Goal: Information Seeking & Learning: Find specific fact

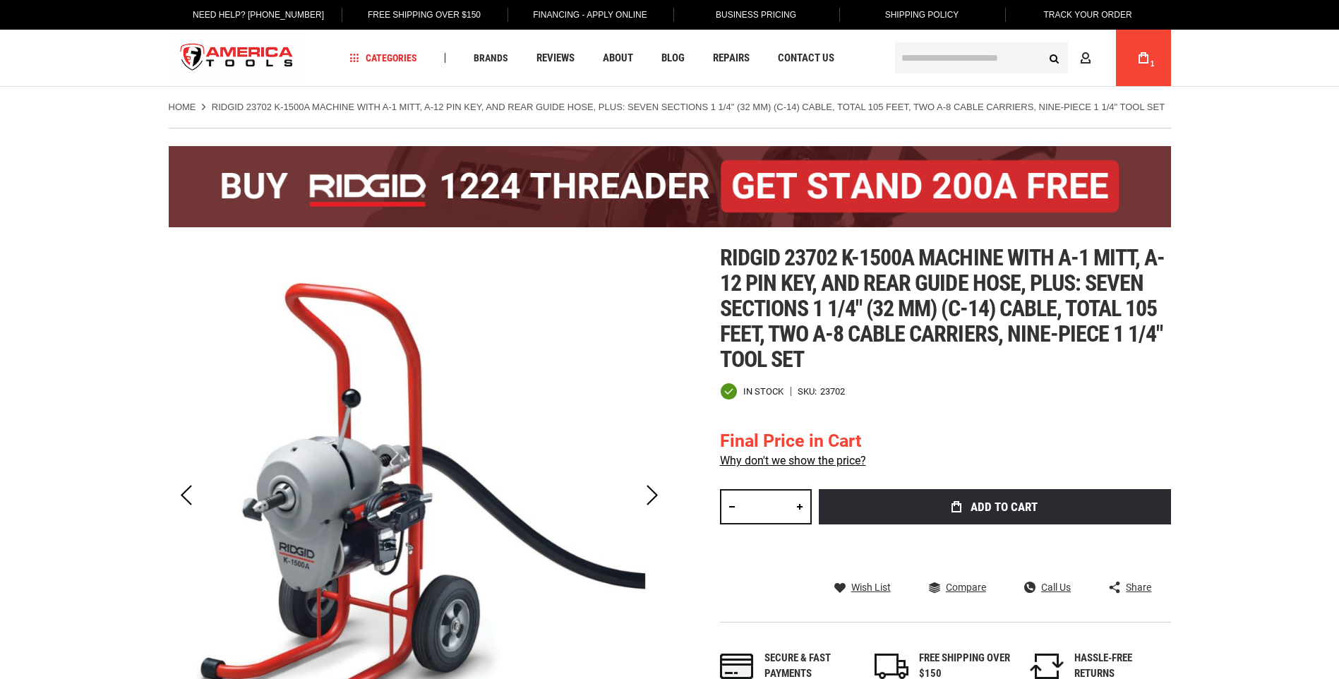
click at [929, 55] on input "text" at bounding box center [981, 57] width 173 height 31
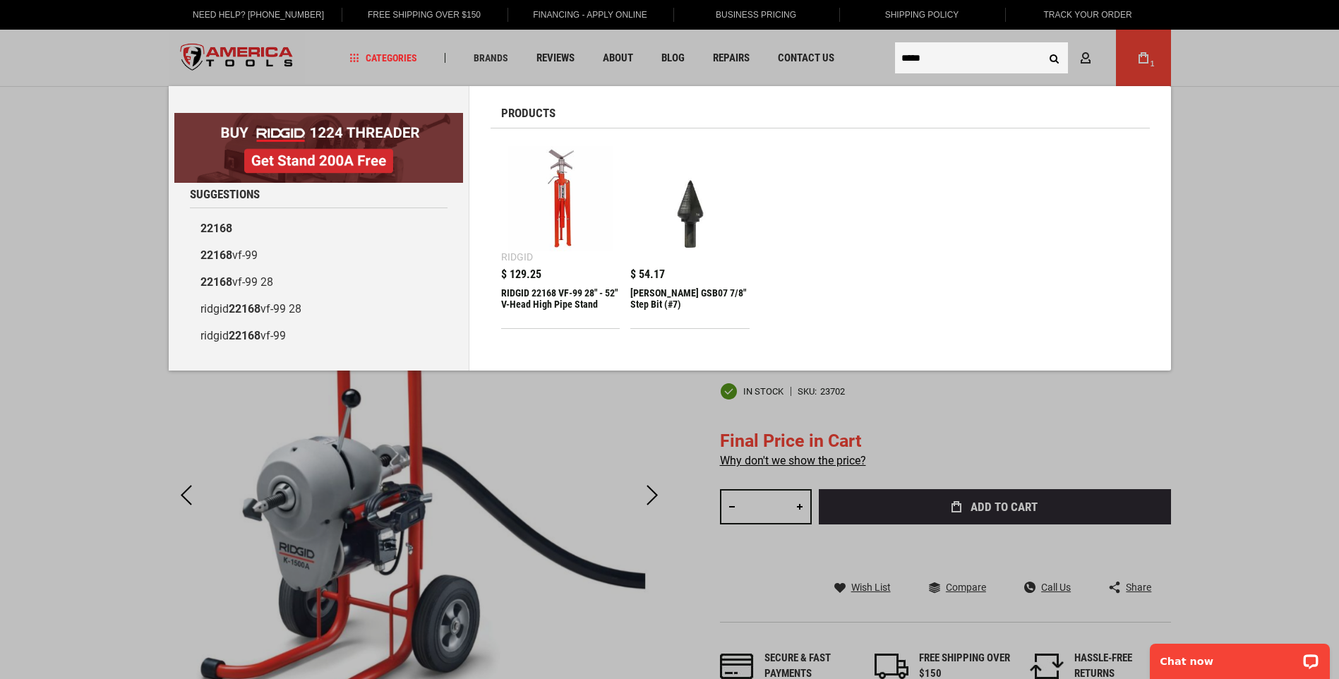
type input "*****"
click at [1041, 44] on button "Search" at bounding box center [1054, 57] width 27 height 27
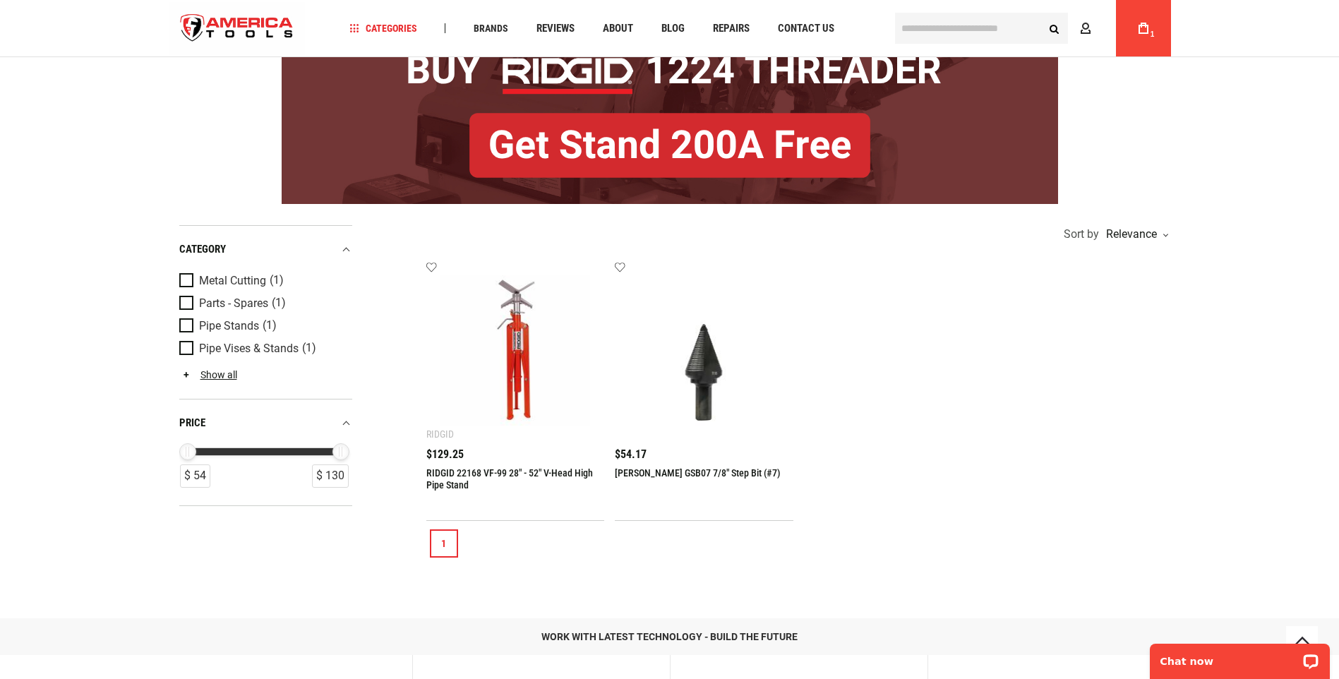
click at [468, 467] on link "RIDGID 22168 VF-99 28" - 52" V-Head High Pipe Stand" at bounding box center [509, 478] width 167 height 23
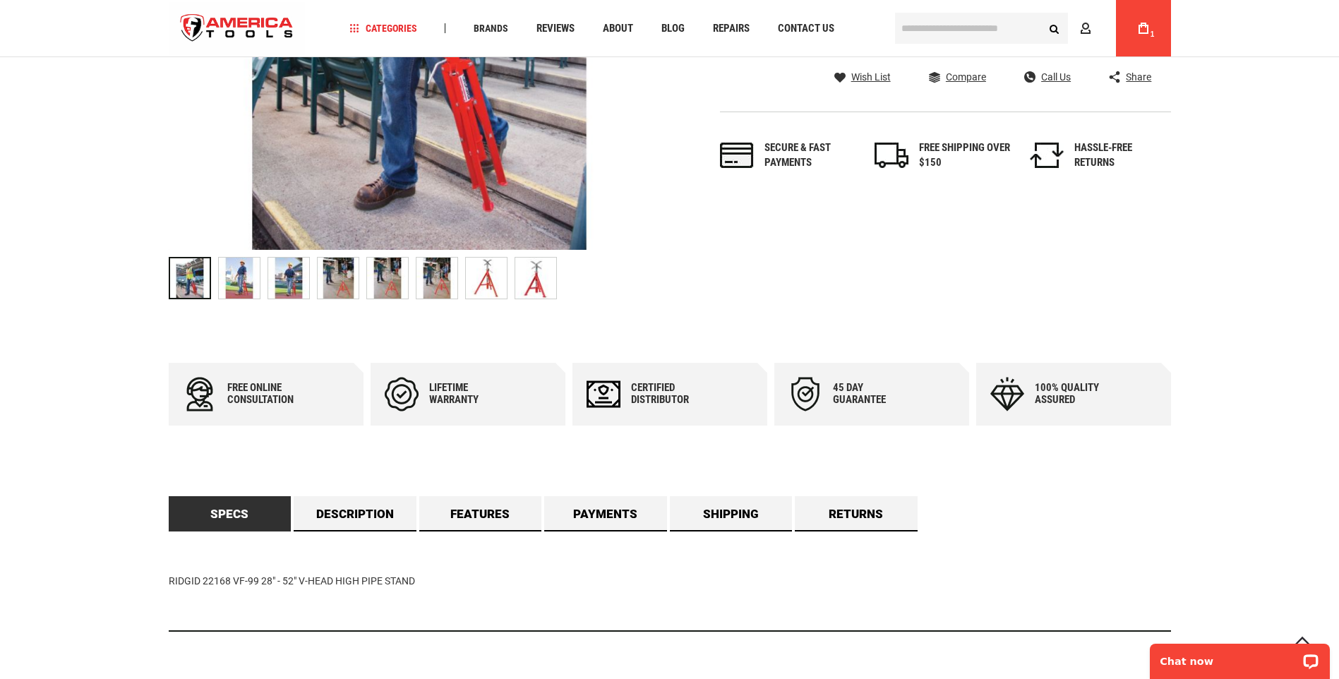
click at [502, 280] on img at bounding box center [486, 278] width 41 height 41
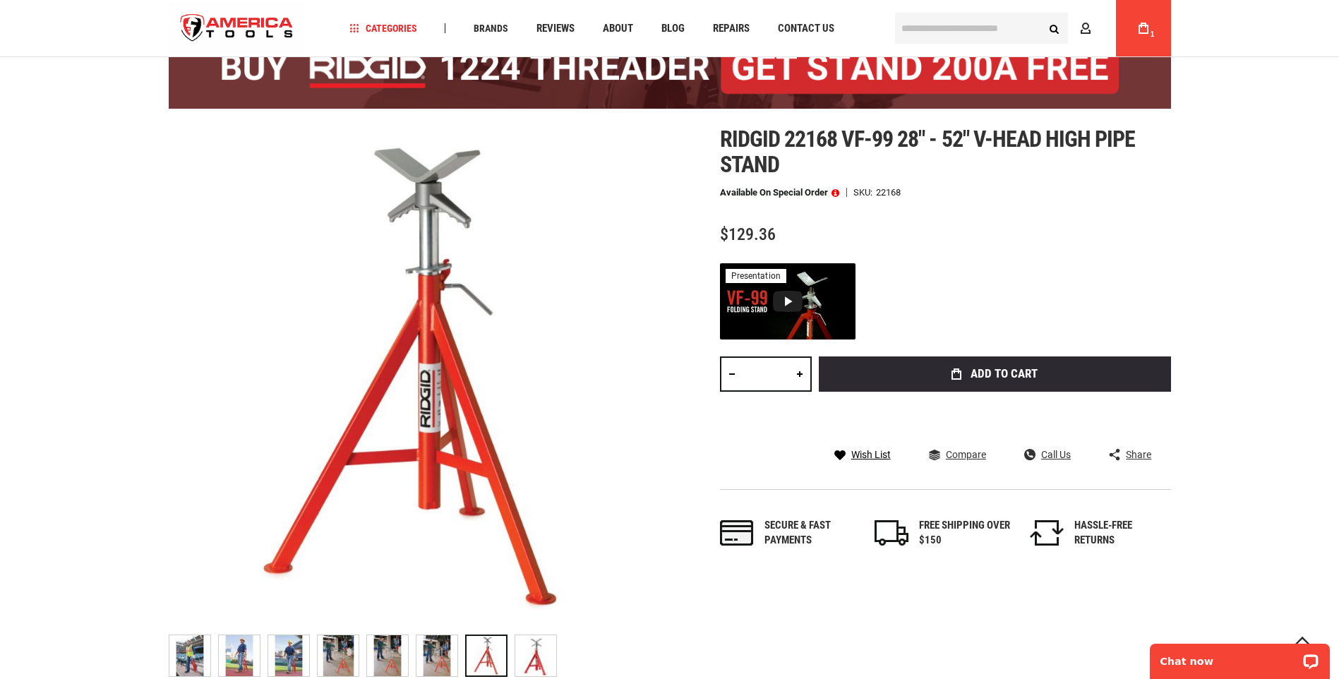
scroll to position [141, 0]
